Goal: Task Accomplishment & Management: Manage account settings

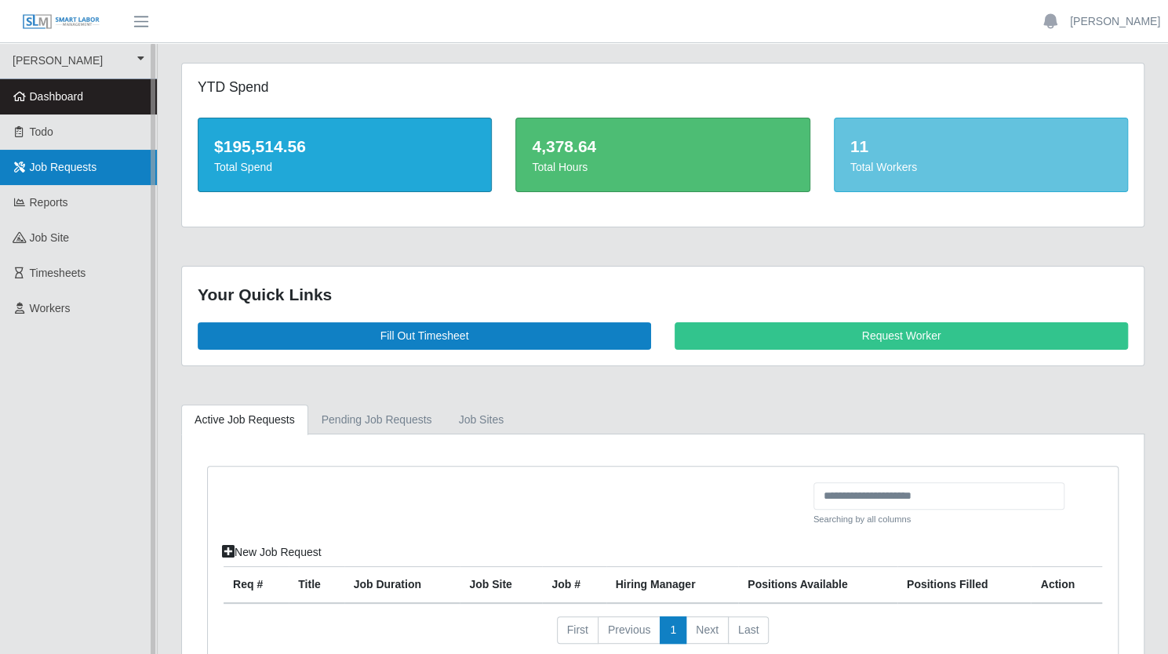
click at [91, 173] on span "Job Requests" at bounding box center [63, 167] width 67 height 13
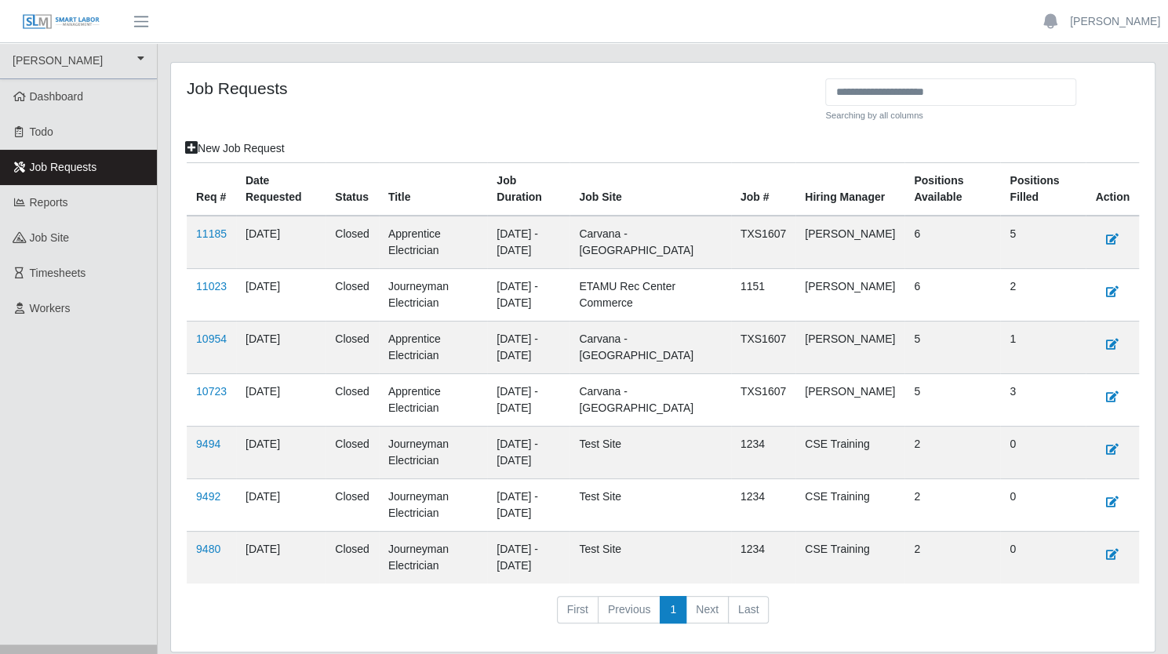
click at [601, 135] on div "Job Requests" at bounding box center [500, 106] width 650 height 56
click at [599, 124] on div "Job Requests" at bounding box center [500, 106] width 650 height 56
click at [32, 64] on link "[PERSON_NAME]" at bounding box center [78, 61] width 157 height 36
click at [48, 10] on link at bounding box center [61, 21] width 122 height 43
click at [142, 27] on span "button" at bounding box center [141, 22] width 20 height 18
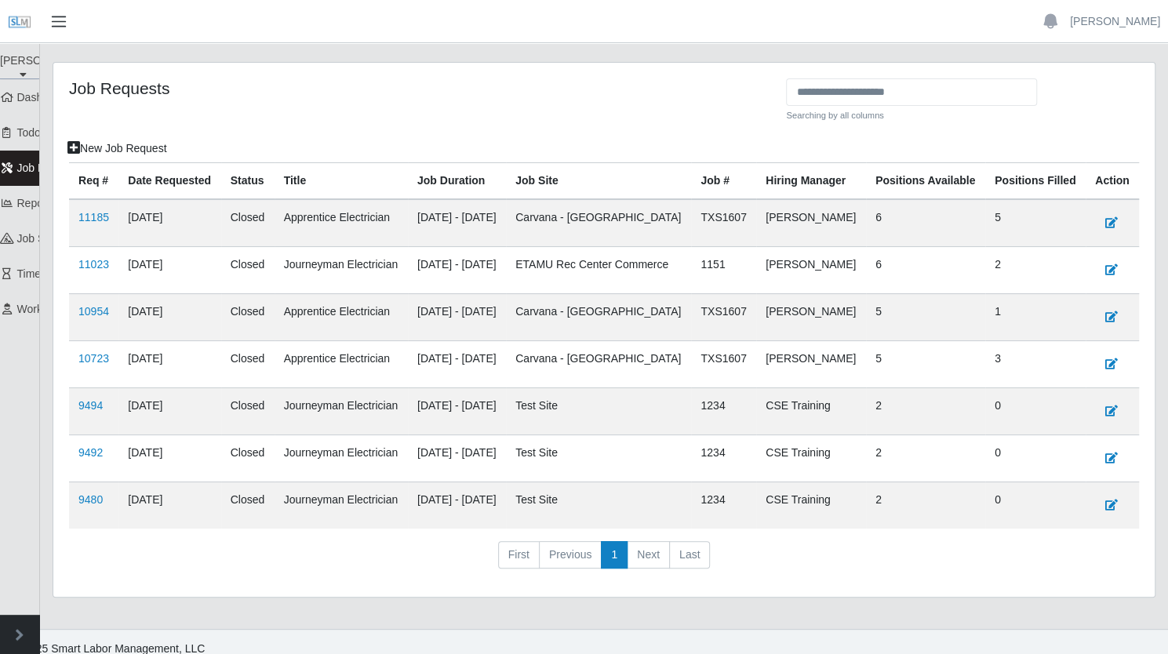
click at [64, 31] on span "button" at bounding box center [59, 22] width 20 height 18
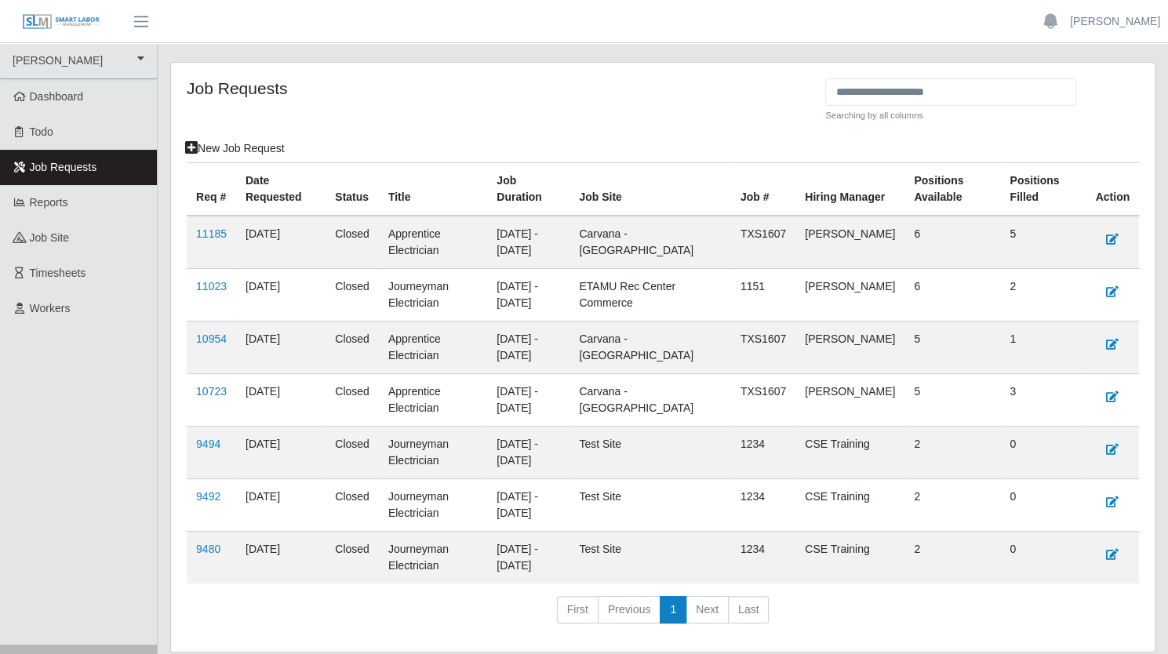
click at [67, 12] on link at bounding box center [61, 21] width 122 height 43
